Goal: Find specific page/section: Find specific page/section

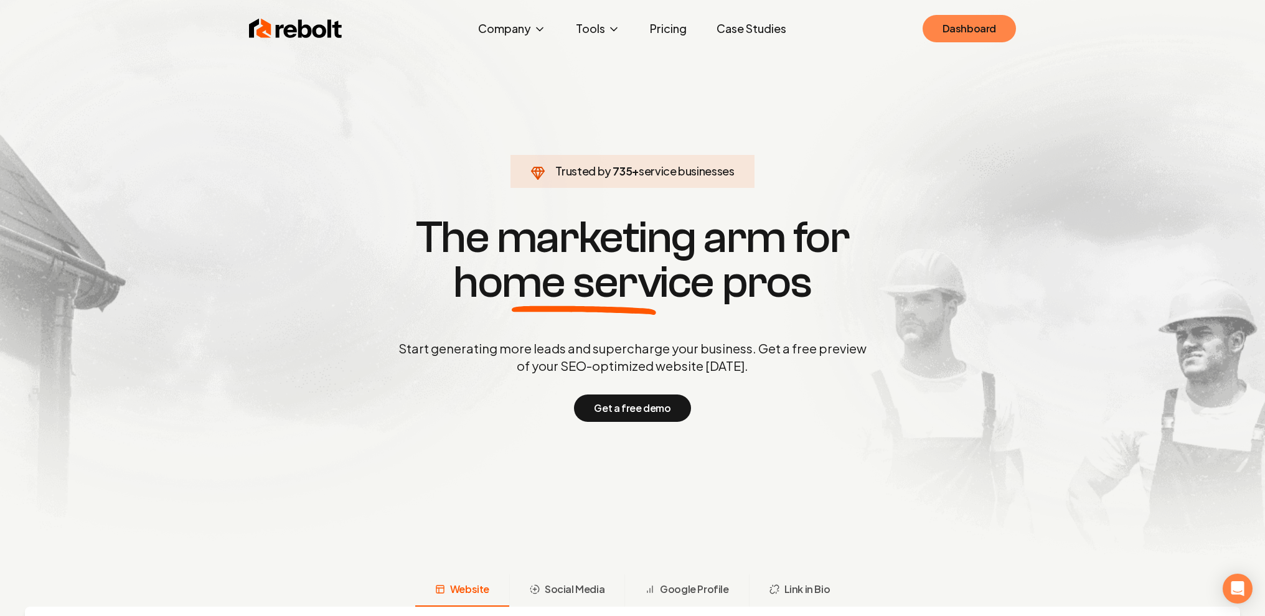
click at [967, 32] on link "Dashboard" at bounding box center [969, 28] width 93 height 27
click at [977, 34] on link "Dashboard" at bounding box center [969, 28] width 93 height 27
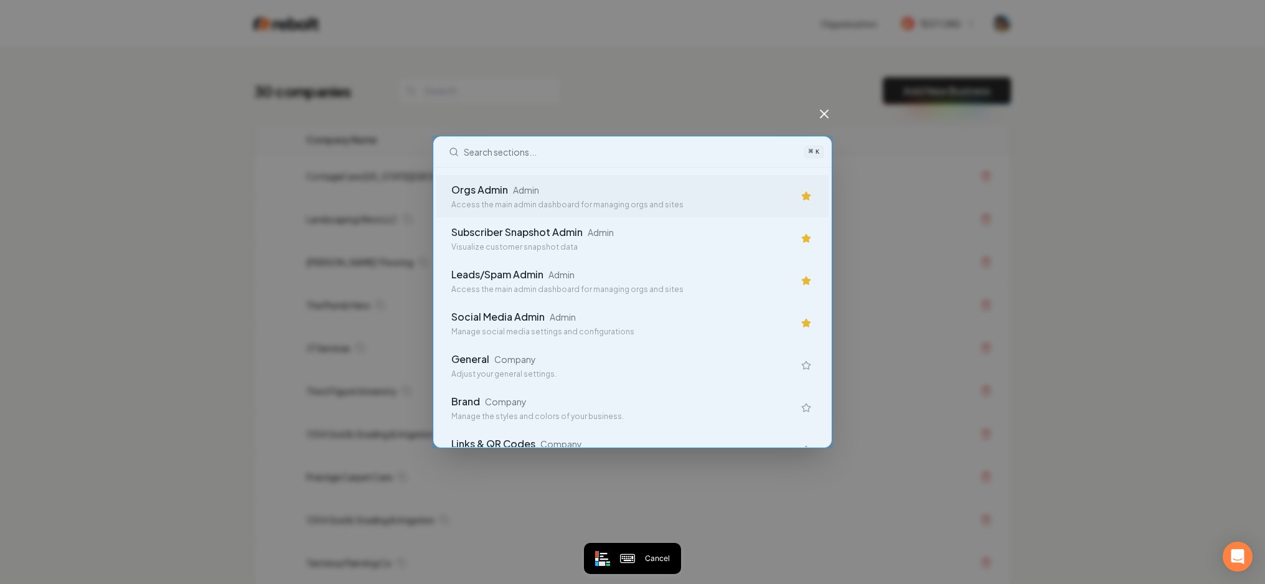
click at [433, 169] on div "⌘ K Orgs Admin Admin Access the main admin dashboard for managing orgs and site…" at bounding box center [632, 291] width 398 height 311
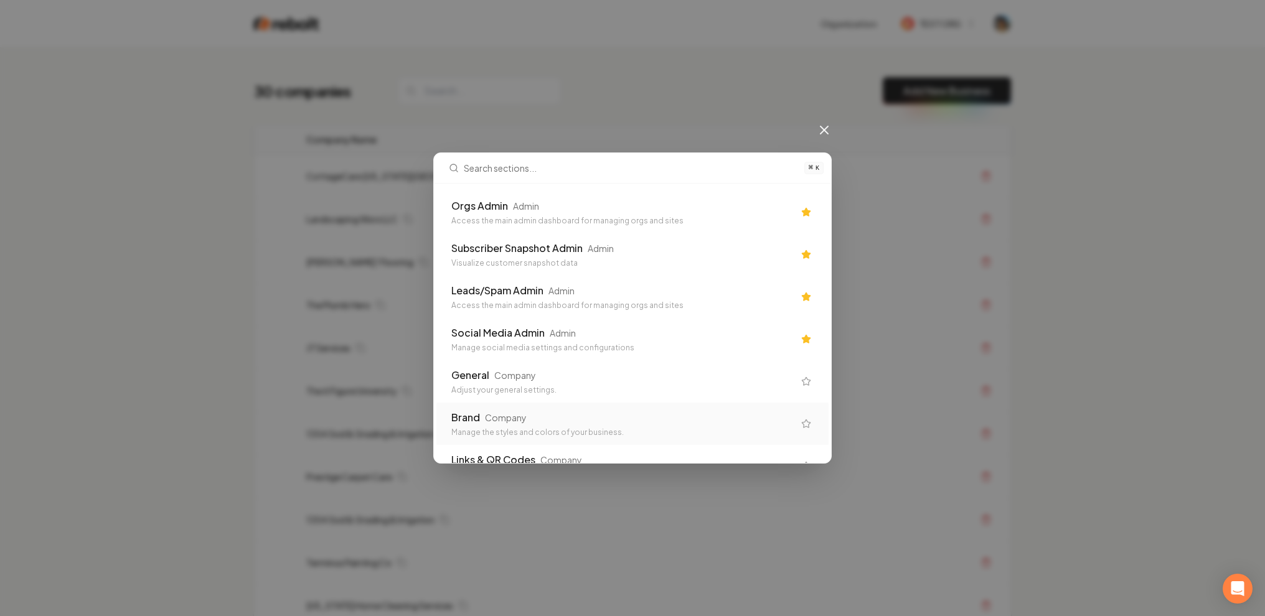
click at [826, 130] on icon at bounding box center [824, 130] width 15 height 15
